Goal: Task Accomplishment & Management: Manage account settings

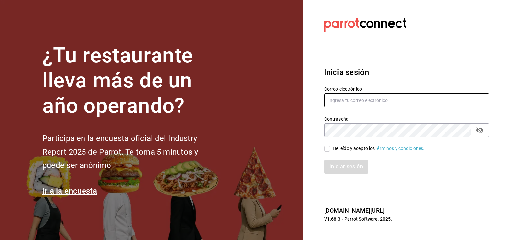
click at [372, 102] on input "text" at bounding box center [406, 100] width 165 height 14
click at [389, 101] on input "[EMAIL_ADDRESS][DOMAIN_NAME]" at bounding box center [406, 100] width 165 height 14
type input "[PERSON_NAME][EMAIL_ADDRESS][DOMAIN_NAME]"
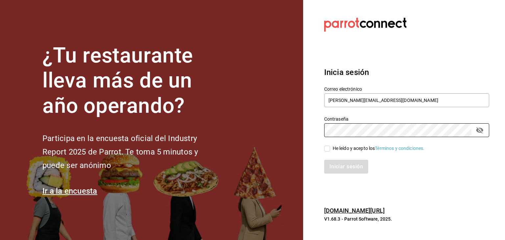
click at [326, 148] on input "He leído y acepto los Términos y condiciones." at bounding box center [327, 149] width 6 height 6
checkbox input "true"
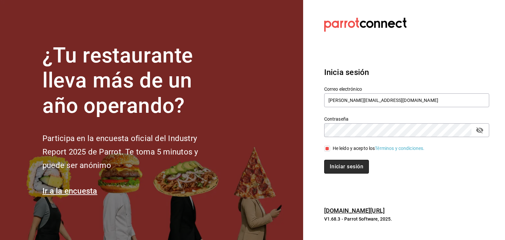
click at [346, 162] on button "Iniciar sesión" at bounding box center [346, 167] width 45 height 14
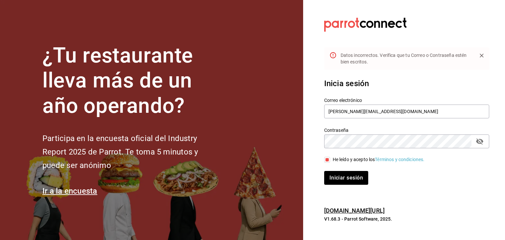
click at [482, 141] on icon "passwordField" at bounding box center [479, 141] width 7 height 6
click at [324, 171] on button "Iniciar sesión" at bounding box center [346, 178] width 44 height 14
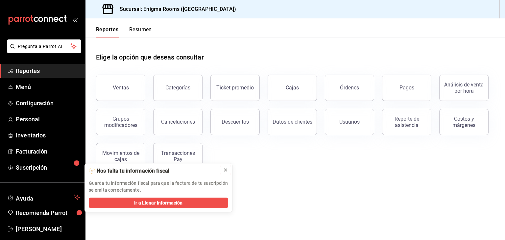
click at [226, 171] on icon at bounding box center [225, 169] width 5 height 5
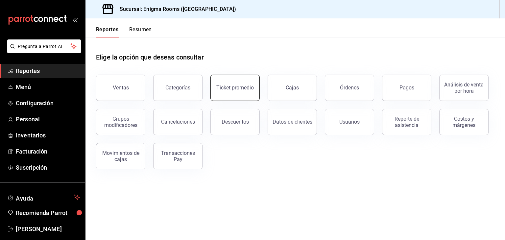
click at [231, 86] on div "Ticket promedio" at bounding box center [235, 88] width 38 height 6
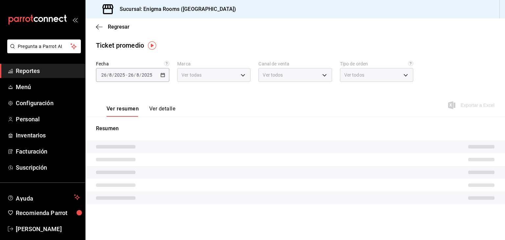
type input "726827d6-62d2-49a4-b0b9-2e035b31989b"
type input "PARROT,UBER_EATS,RAPPI,DIDI_FOOD,ONLINE"
type input "d682525b-bba3-447a-88a8-b64809c58cd7,EXTERNAL"
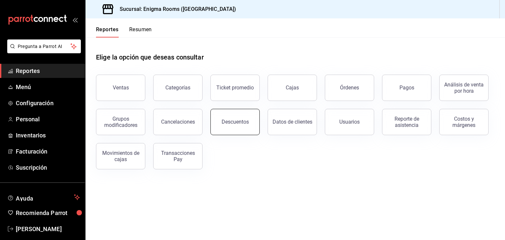
click at [247, 117] on button "Descuentos" at bounding box center [235, 122] width 49 height 26
click at [133, 157] on div "Movimientos de cajas" at bounding box center [120, 156] width 41 height 13
click at [134, 84] on button "Ventas" at bounding box center [120, 88] width 49 height 26
click at [45, 73] on span "Reportes" at bounding box center [48, 70] width 64 height 9
click at [134, 81] on button "Ventas" at bounding box center [120, 88] width 49 height 26
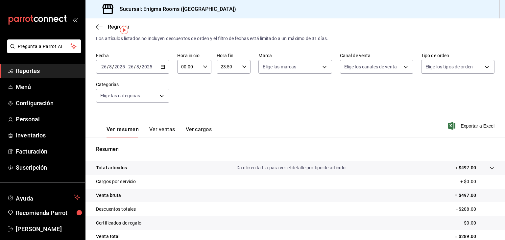
scroll to position [16, 0]
click at [166, 65] on div "2025-08-26 26 / 8 / 2025 - 2025-08-26 26 / 8 / 2025" at bounding box center [132, 66] width 73 height 14
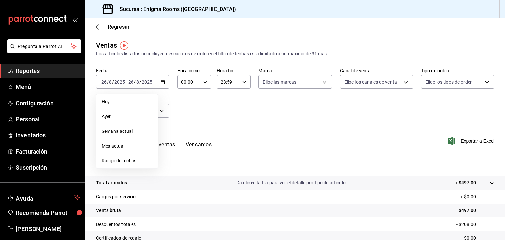
scroll to position [0, 0]
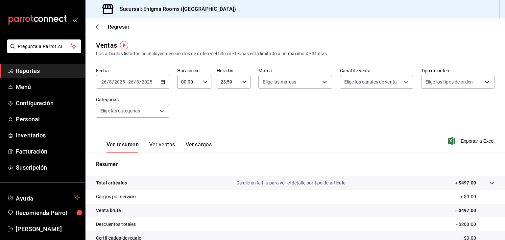
click at [163, 81] on icon "button" at bounding box center [163, 82] width 5 height 5
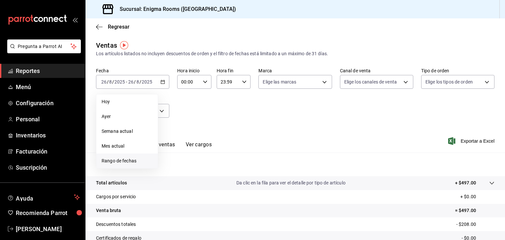
click at [130, 162] on span "Rango de fechas" at bounding box center [127, 161] width 51 height 7
click at [228, 105] on icon "button" at bounding box center [231, 106] width 8 height 8
click at [245, 105] on icon "button" at bounding box center [244, 106] width 8 height 8
click at [123, 145] on span "Mes actual" at bounding box center [127, 146] width 51 height 7
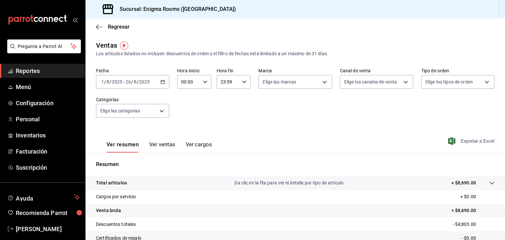
click at [468, 142] on span "Exportar a Excel" at bounding box center [472, 141] width 45 height 8
click at [28, 123] on span "Personal" at bounding box center [48, 119] width 64 height 9
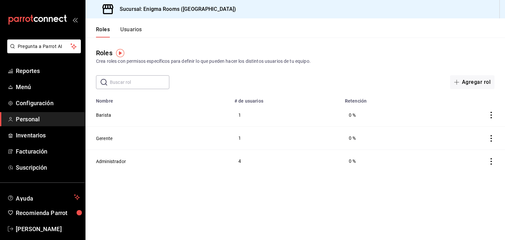
click at [136, 33] on button "Usuarios" at bounding box center [131, 31] width 22 height 11
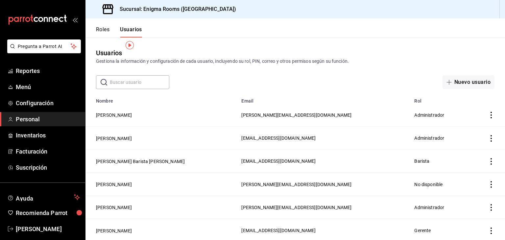
scroll to position [13, 0]
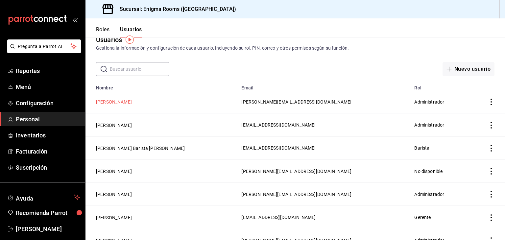
click at [112, 104] on button "David Dotor" at bounding box center [114, 102] width 36 height 7
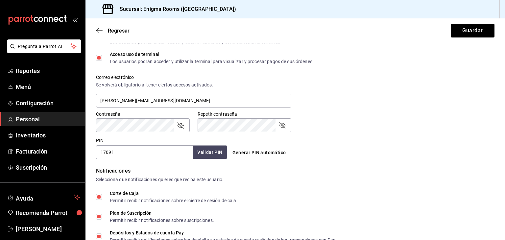
scroll to position [230, 0]
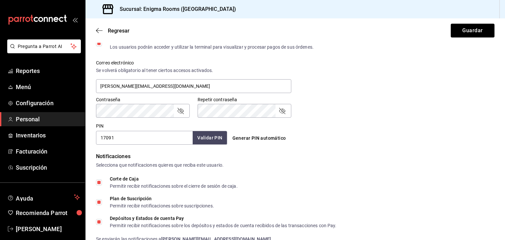
click at [131, 117] on div "Contraseña" at bounding box center [143, 111] width 94 height 14
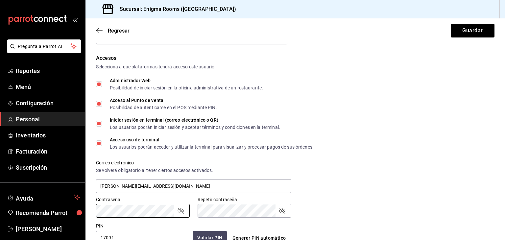
scroll to position [131, 0]
click at [178, 211] on icon "passwordField" at bounding box center [181, 210] width 6 height 6
click at [282, 207] on icon "passwordField" at bounding box center [282, 210] width 8 height 8
click at [313, 201] on div "Contraseña Contraseña Repetir contraseña Repetir contraseña" at bounding box center [291, 202] width 407 height 29
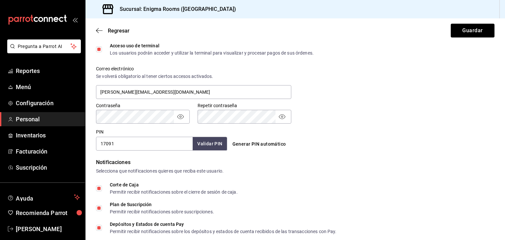
scroll to position [233, 0]
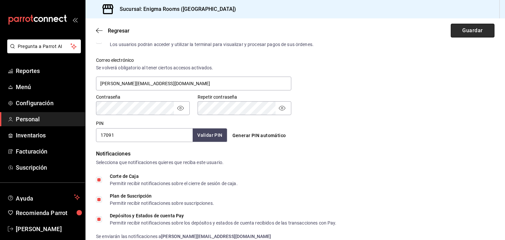
click at [463, 28] on button "Guardar" at bounding box center [473, 31] width 44 height 14
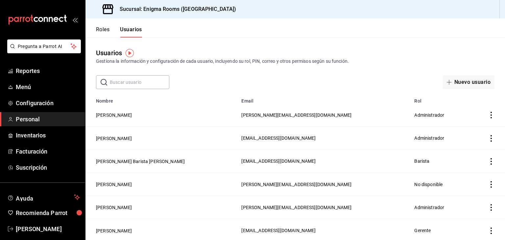
click at [198, 36] on header "Roles Usuarios" at bounding box center [296, 27] width 420 height 19
